Goal: Complete application form

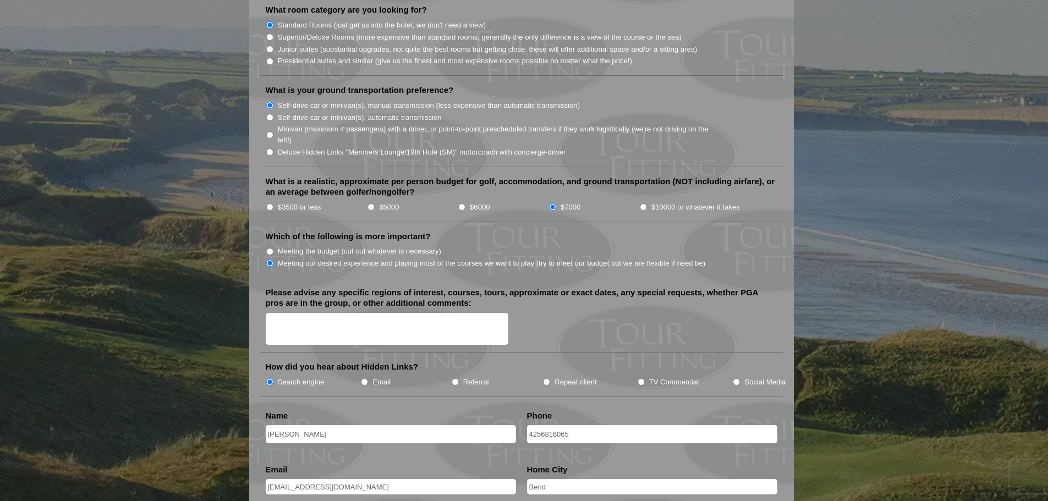
scroll to position [1156, 0]
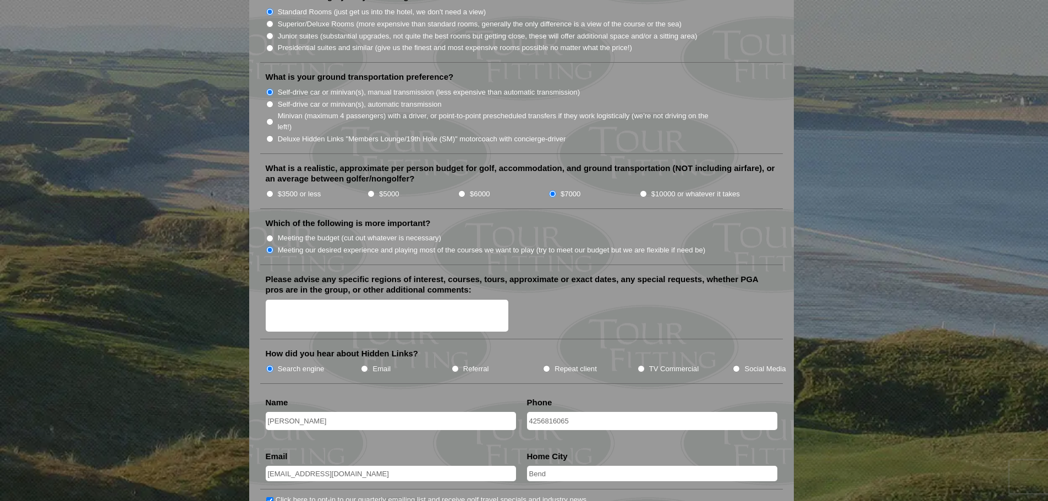
click at [425, 300] on textarea "Please advise any specific regions of interest, courses, tours, approximate or …" at bounding box center [387, 316] width 243 height 32
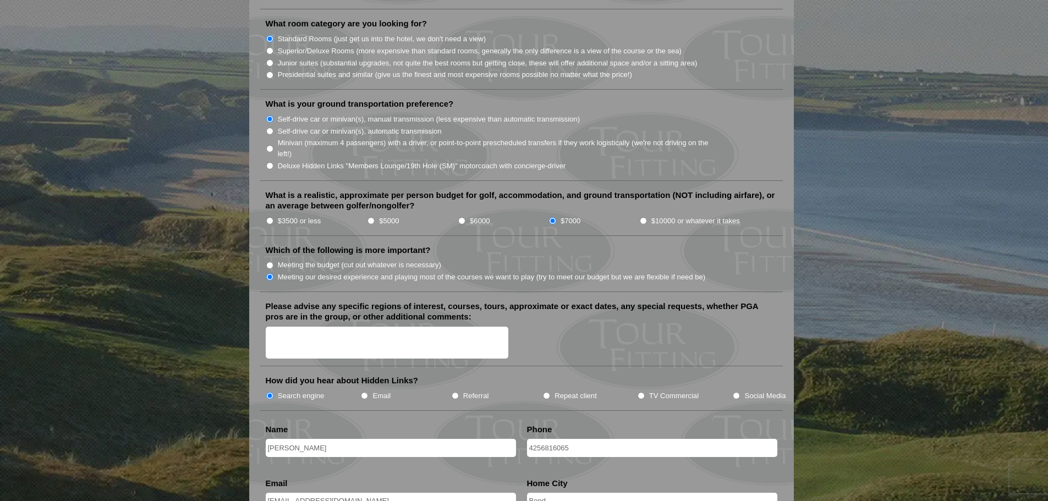
scroll to position [1137, 0]
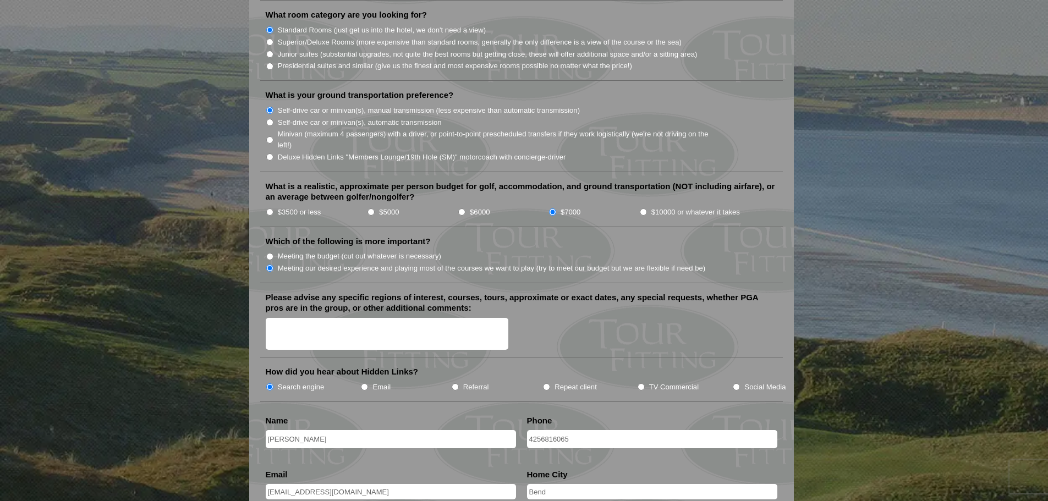
click at [426, 318] on textarea "Please advise any specific regions of interest, courses, tours, approximate or …" at bounding box center [387, 334] width 243 height 32
click at [384, 324] on textarea "Please advise any specific regions of interest, courses, tours, approximate or …" at bounding box center [387, 334] width 243 height 32
click at [392, 303] on li "Please advise any specific regions of interest, courses, tours, approximate or …" at bounding box center [521, 325] width 523 height 66
click at [386, 318] on textarea "[GEOGRAPHIC_DATA] area, [GEOGRAPHIC_DATA][PERSON_NAME]" at bounding box center [387, 334] width 243 height 32
type textarea "[GEOGRAPHIC_DATA] area, [GEOGRAPHIC_DATA][PERSON_NAME]."
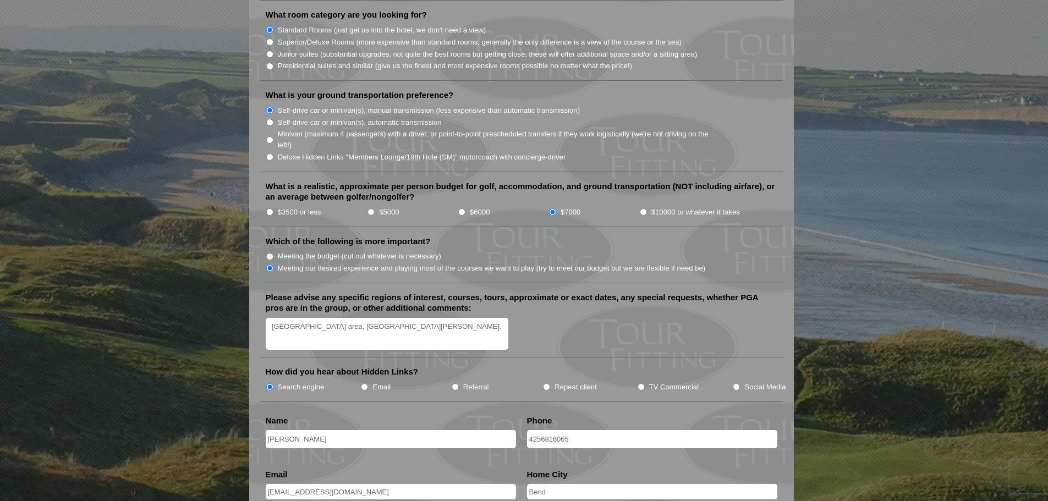
click at [389, 318] on textarea "[GEOGRAPHIC_DATA] area, [GEOGRAPHIC_DATA][PERSON_NAME]." at bounding box center [387, 334] width 243 height 32
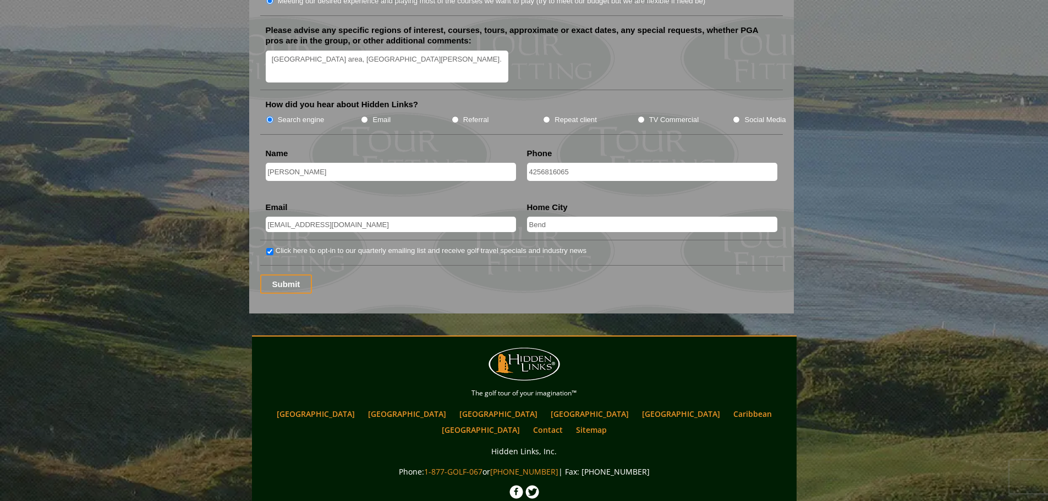
scroll to position [1431, 0]
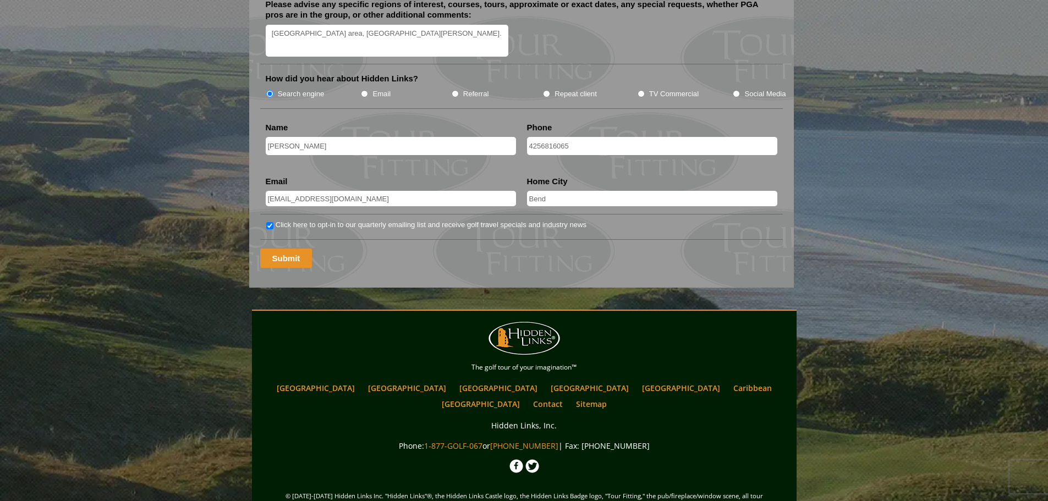
click at [282, 249] on input "Submit" at bounding box center [286, 258] width 52 height 19
